Goal: Find specific page/section: Find specific page/section

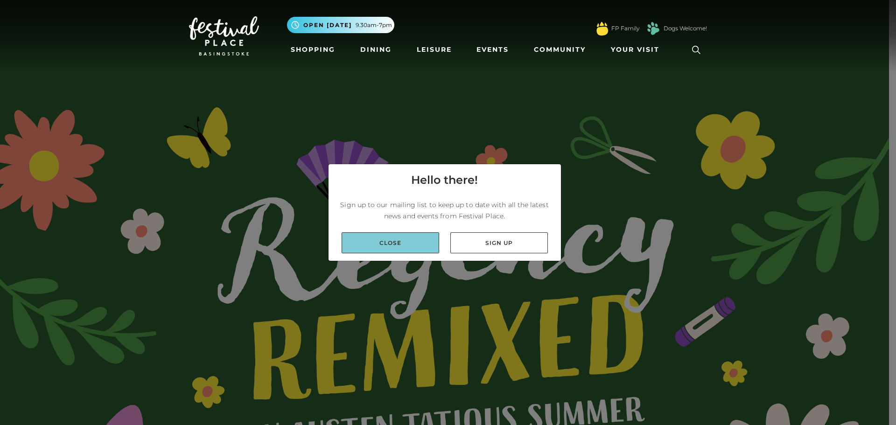
click at [395, 246] on link "Close" at bounding box center [391, 243] width 98 height 21
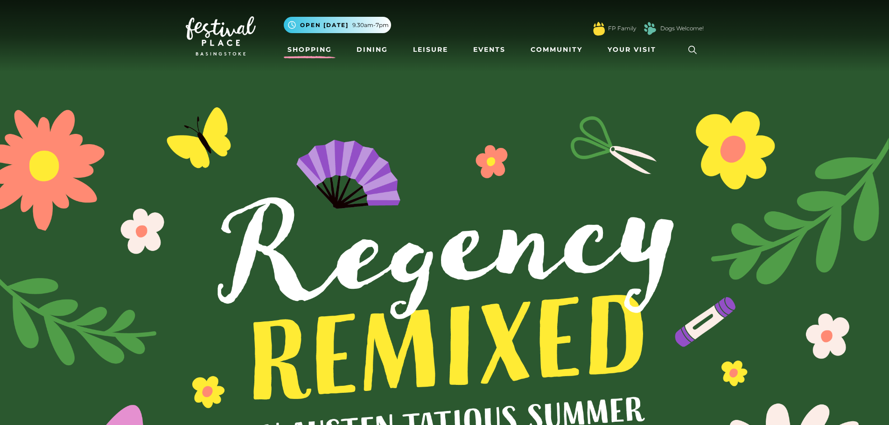
click at [335, 49] on link "Shopping" at bounding box center [310, 49] width 52 height 17
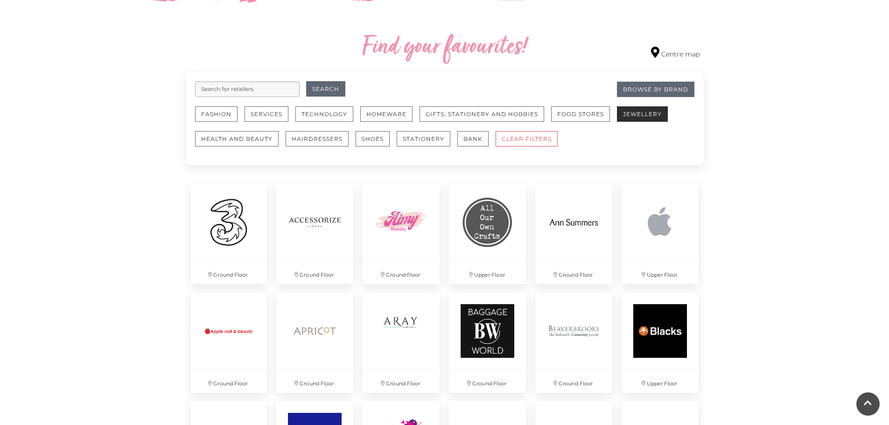
scroll to position [514, 0]
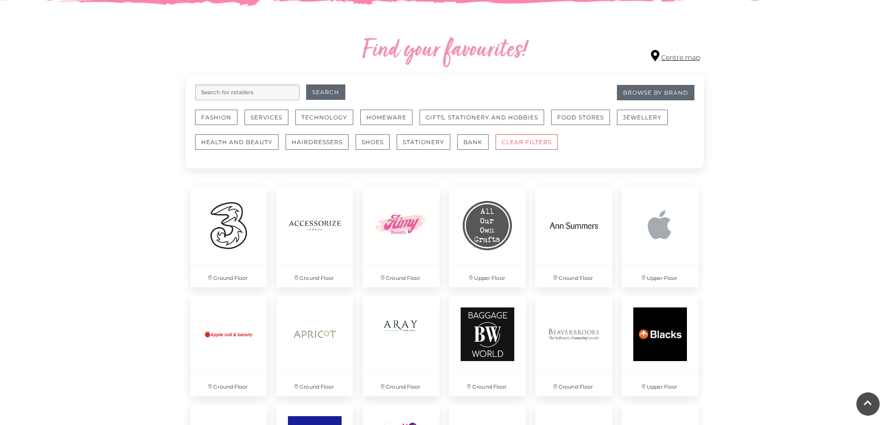
click at [667, 57] on link "Centre map" at bounding box center [675, 56] width 49 height 13
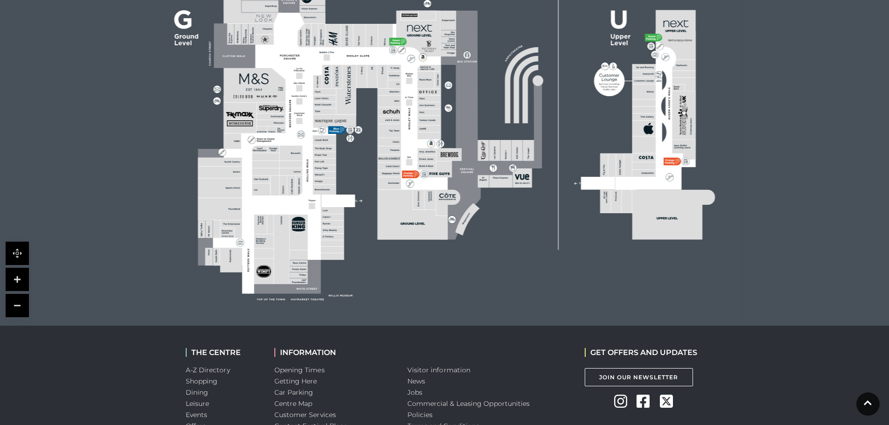
scroll to position [374, 0]
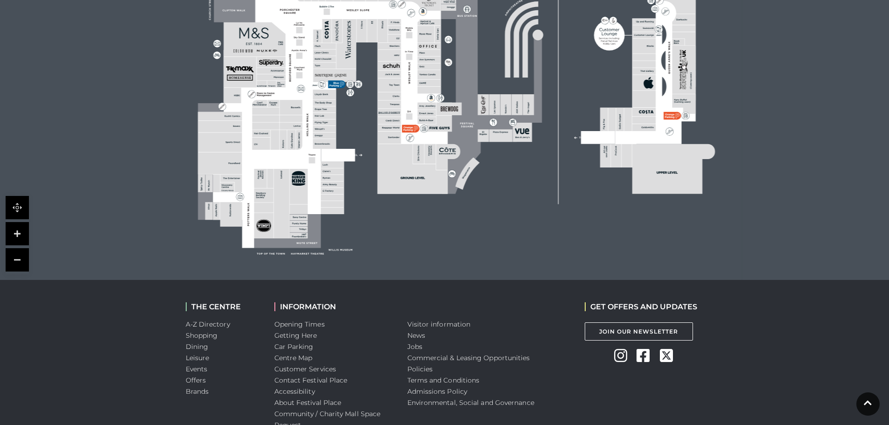
click at [354, 226] on rect at bounding box center [444, 70] width 595 height 420
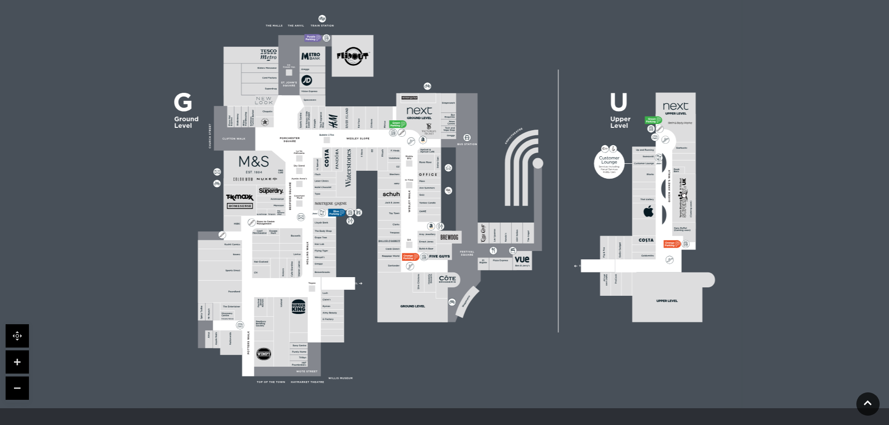
scroll to position [233, 0]
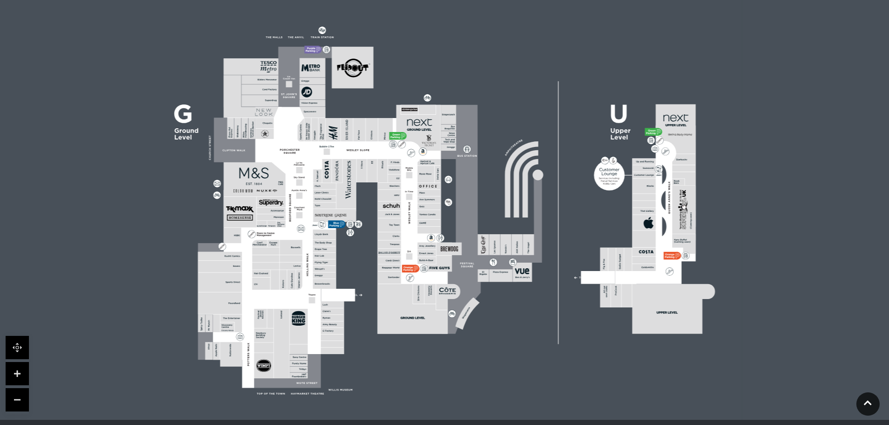
click at [424, 136] on icon at bounding box center [418, 128] width 44 height 46
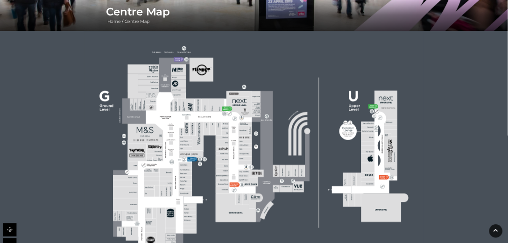
scroll to position [140, 0]
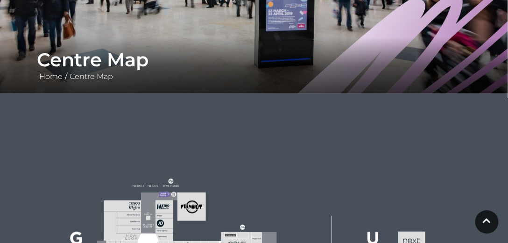
drag, startPoint x: 233, startPoint y: 141, endPoint x: 232, endPoint y: 73, distance: 68.6
click at [232, 76] on div "Centre Map Home / Centre Map" at bounding box center [254, 187] width 508 height 654
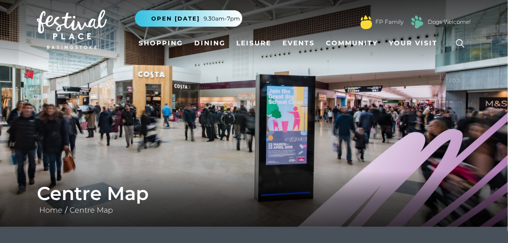
scroll to position [0, 0]
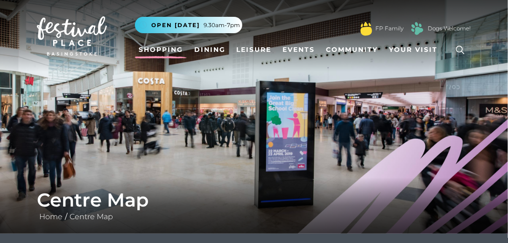
click at [174, 52] on link "Shopping" at bounding box center [161, 49] width 52 height 17
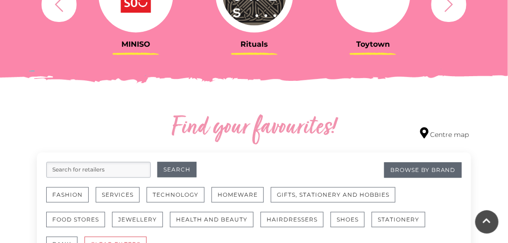
scroll to position [427, 0]
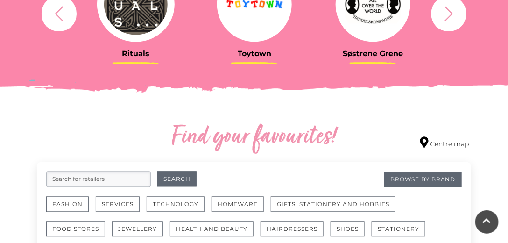
click at [111, 180] on input "search" at bounding box center [98, 179] width 105 height 16
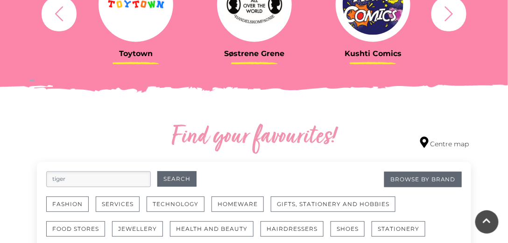
type input "tiger"
click at [157, 171] on button "Search" at bounding box center [176, 178] width 39 height 15
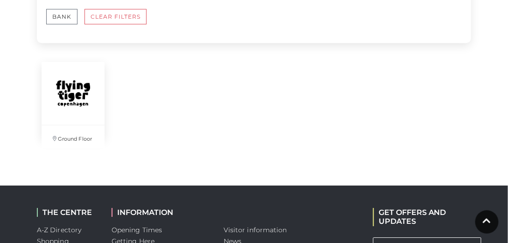
scroll to position [667, 0]
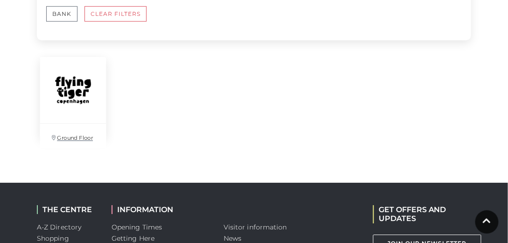
click at [84, 103] on img at bounding box center [73, 90] width 66 height 66
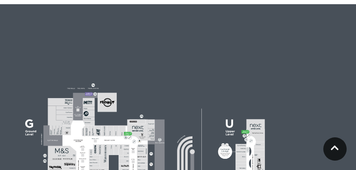
scroll to position [774, 0]
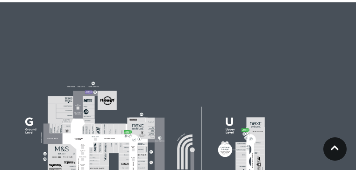
drag, startPoint x: 106, startPoint y: 87, endPoint x: 106, endPoint y: 108, distance: 21.0
click at [106, 108] on icon at bounding box center [149, 165] width 348 height 193
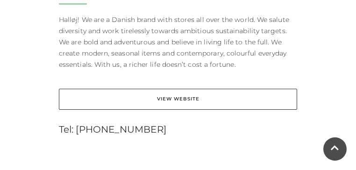
scroll to position [456, 0]
